Goal: Task Accomplishment & Management: Manage account settings

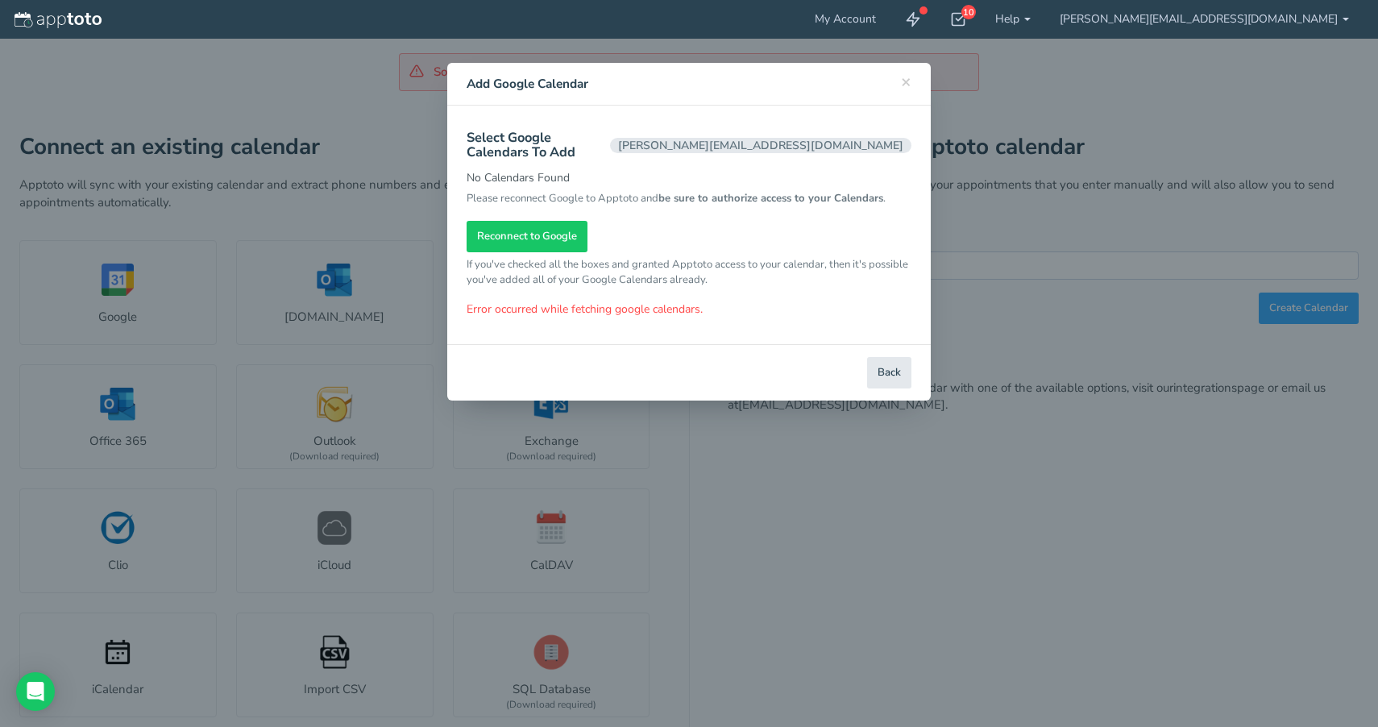
click at [900, 86] on h4 "Add Google Calendar" at bounding box center [689, 84] width 445 height 18
click at [908, 82] on span "×" at bounding box center [906, 81] width 10 height 23
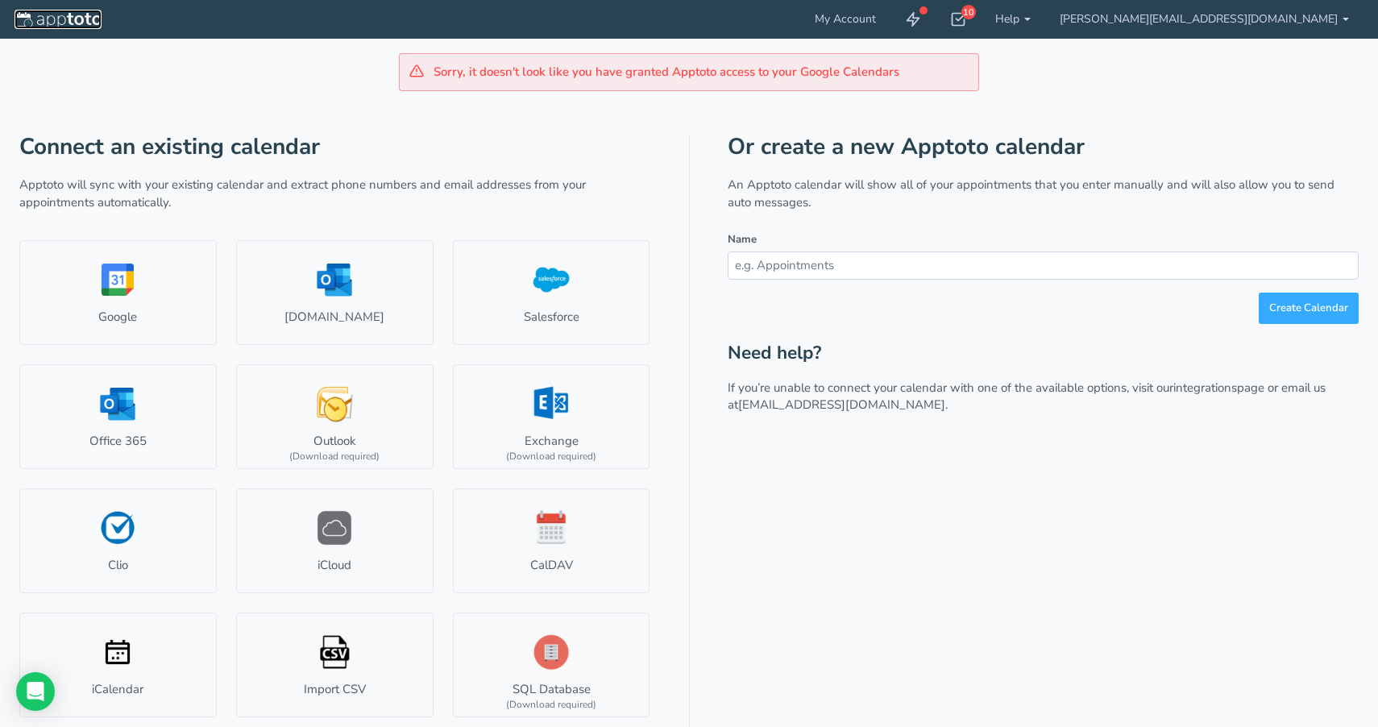
click at [42, 14] on img at bounding box center [58, 20] width 87 height 16
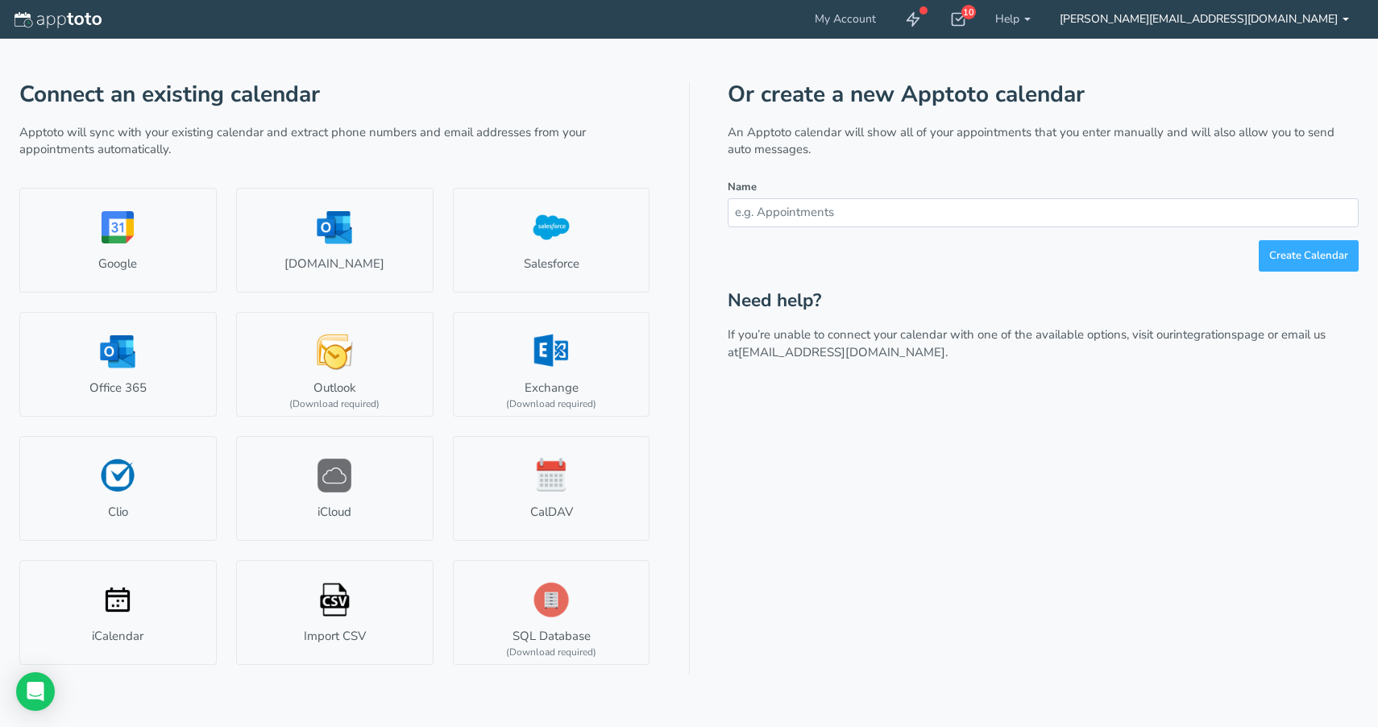
click at [1206, 16] on link "[PERSON_NAME][EMAIL_ADDRESS][DOMAIN_NAME]" at bounding box center [1204, 19] width 318 height 39
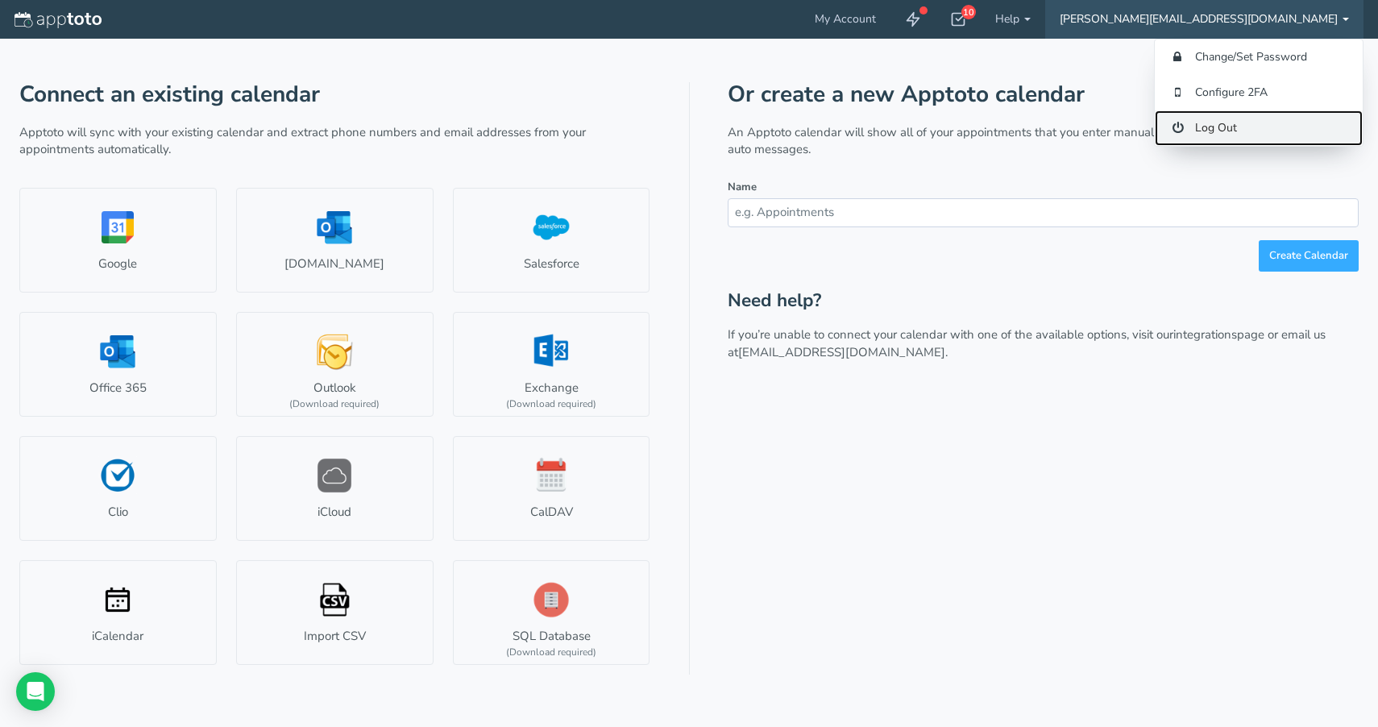
click at [1202, 122] on link "Log Out" at bounding box center [1259, 127] width 208 height 35
